Goal: Task Accomplishment & Management: Manage account settings

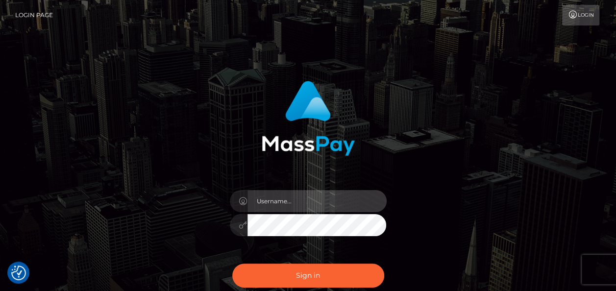
click at [306, 200] on input "text" at bounding box center [316, 201] width 139 height 22
type input "silviahoffleit@gmx.de"
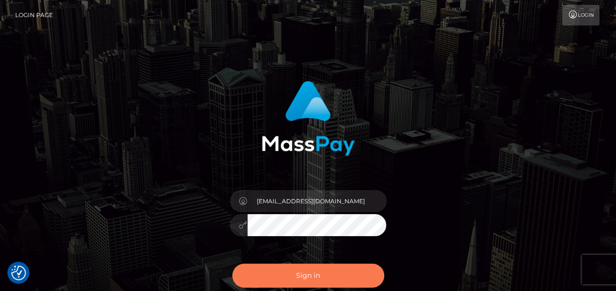
click at [317, 275] on button "Sign in" at bounding box center [308, 275] width 152 height 24
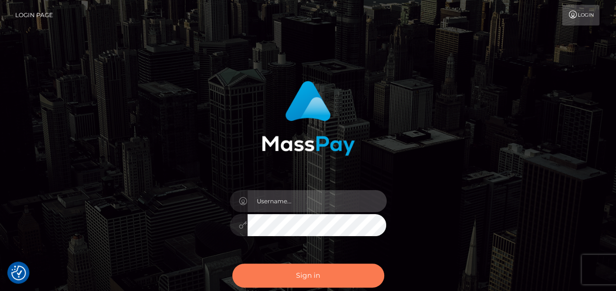
type input "silviahoffleit@gmx.de"
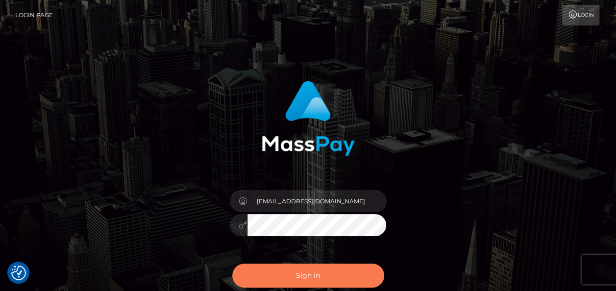
click at [324, 273] on button "Sign in" at bounding box center [308, 275] width 152 height 24
